Goal: Information Seeking & Learning: Stay updated

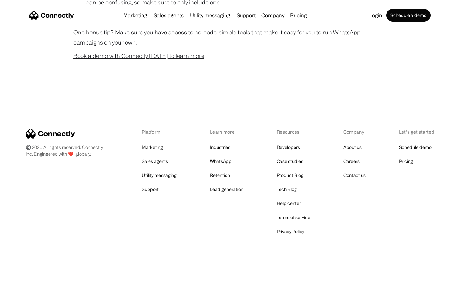
scroll to position [632, 0]
